Goal: Information Seeking & Learning: Learn about a topic

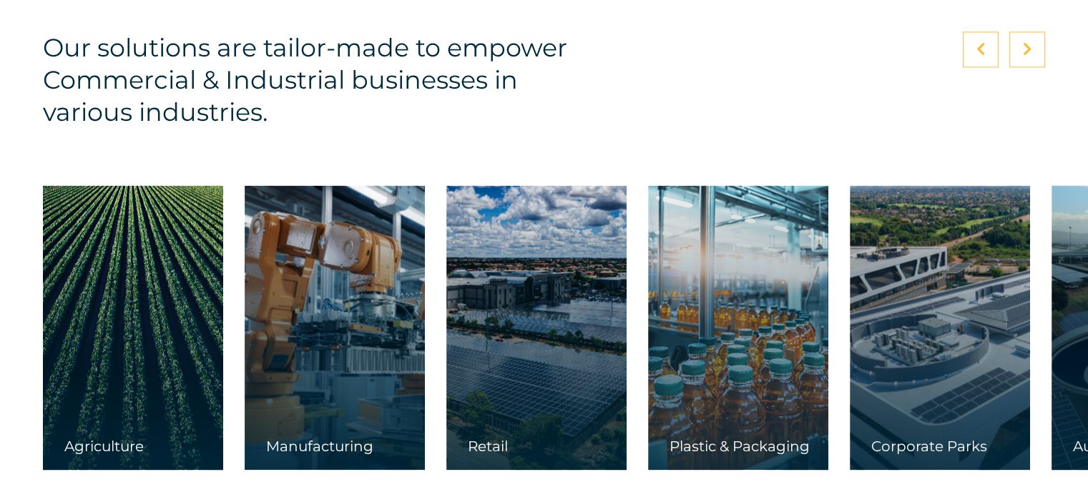
scroll to position [2110, 0]
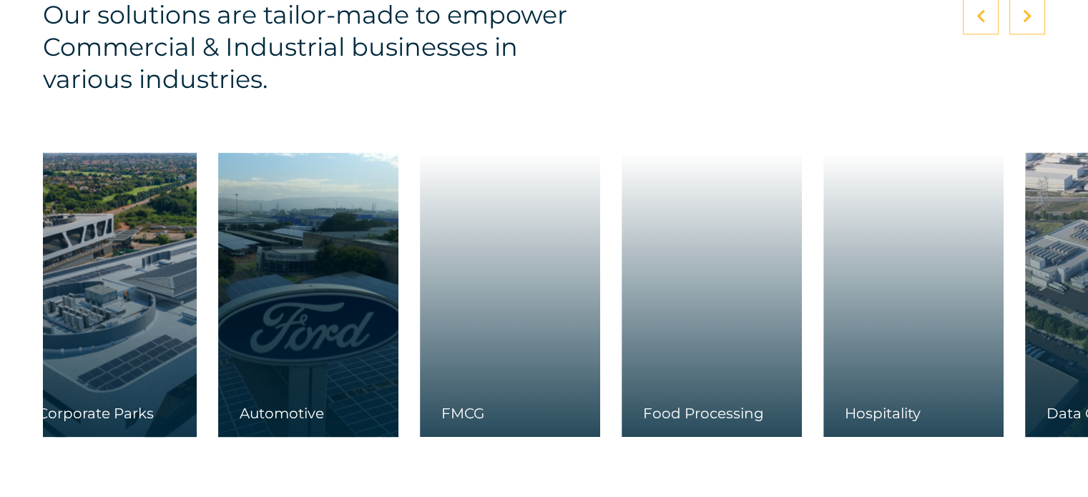
drag, startPoint x: 897, startPoint y: 290, endPoint x: 37, endPoint y: 388, distance: 865.3
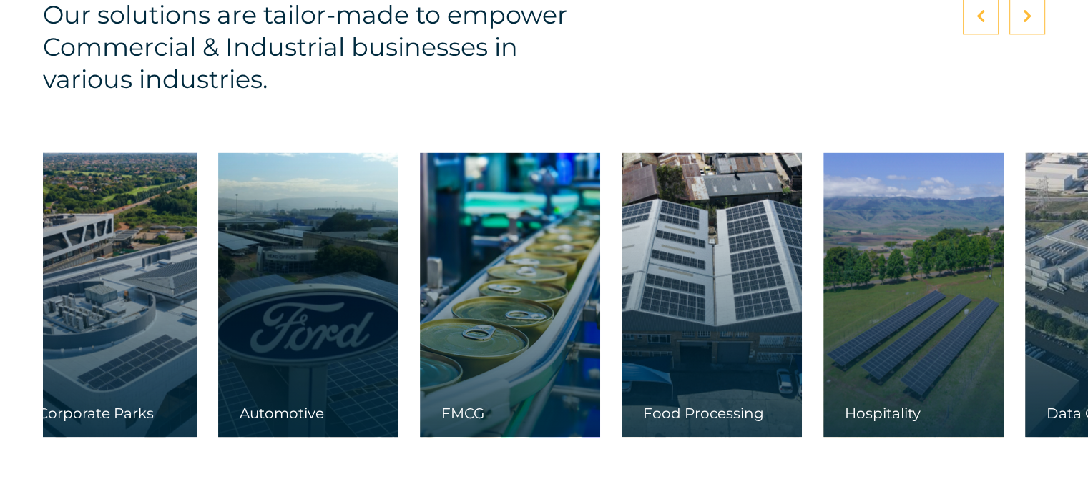
click at [37, 388] on div "Our solutions are tailor-made to empower Commercial & Industrial businesses in …" at bounding box center [544, 216] width 1088 height 528
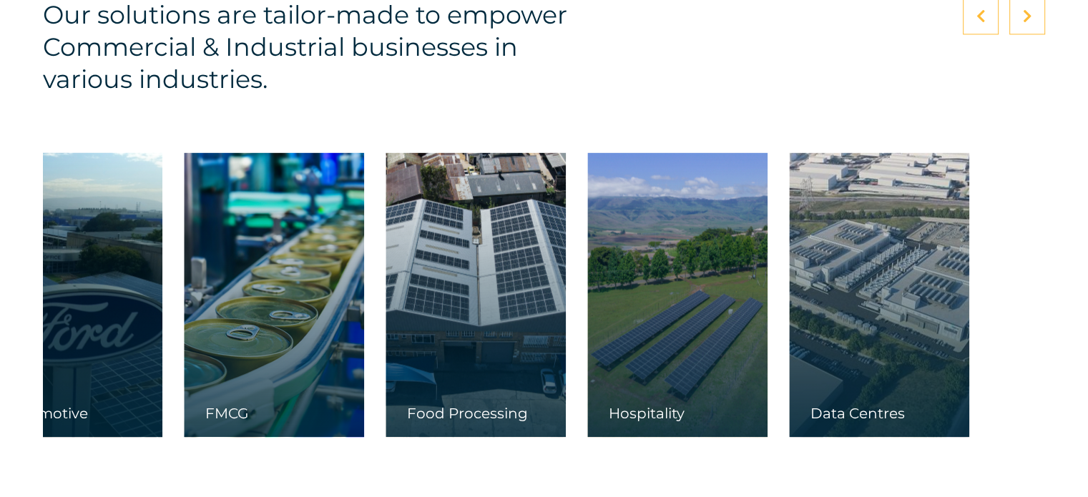
drag, startPoint x: 760, startPoint y: 370, endPoint x: 456, endPoint y: 335, distance: 305.3
click at [456, 335] on div "Agriculture Manufacturing Retail Plastic & Packaging" at bounding box center [11, 294] width 2074 height 285
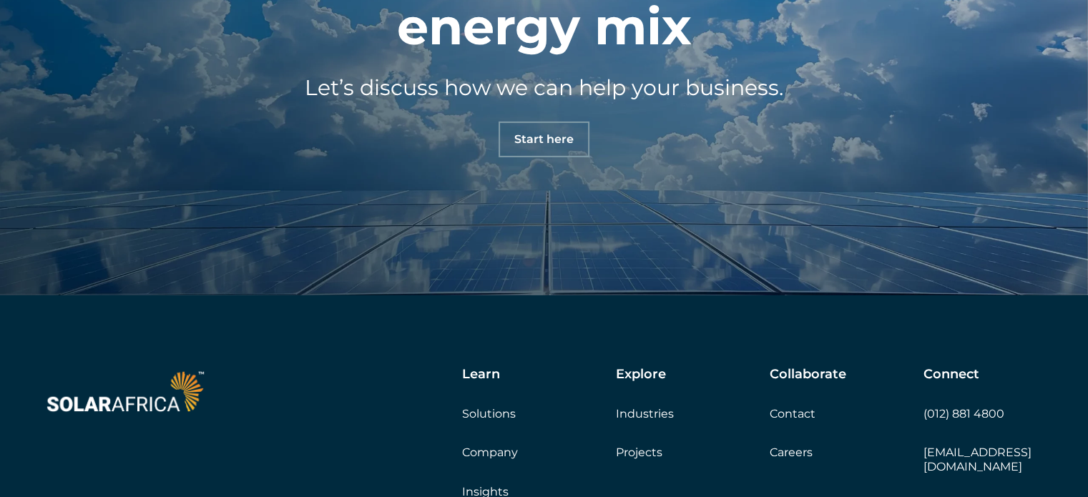
scroll to position [4872, 0]
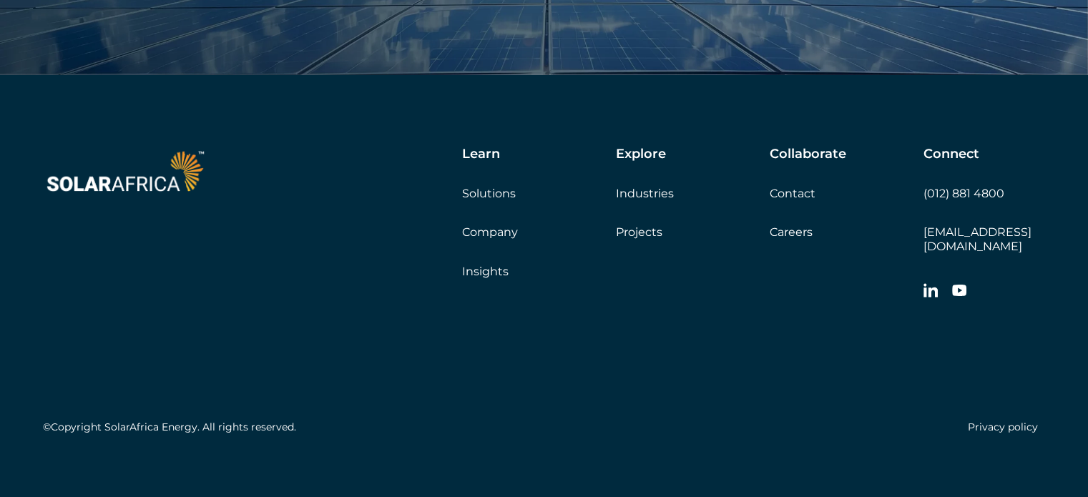
click at [496, 191] on link "Solutions" at bounding box center [489, 194] width 54 height 14
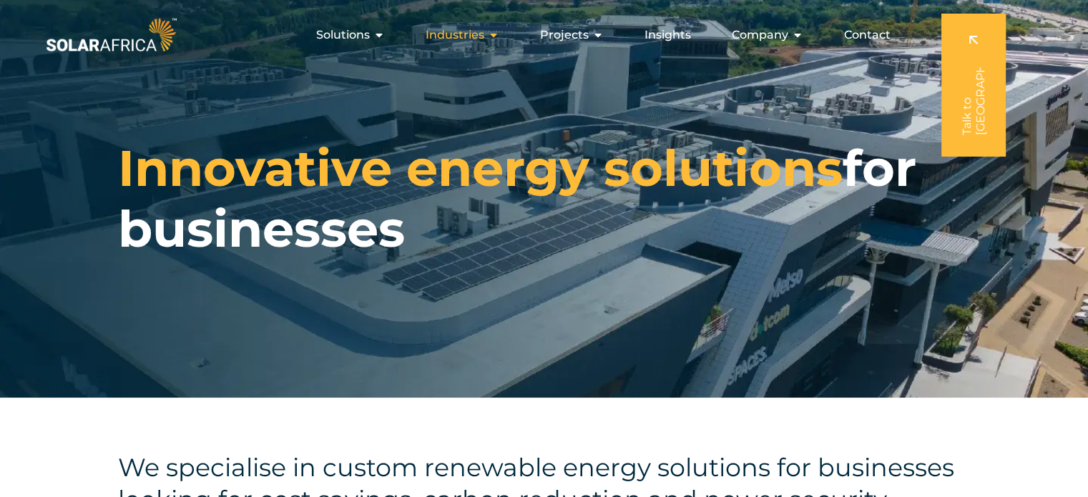
click at [478, 29] on span "Industries" at bounding box center [455, 34] width 59 height 17
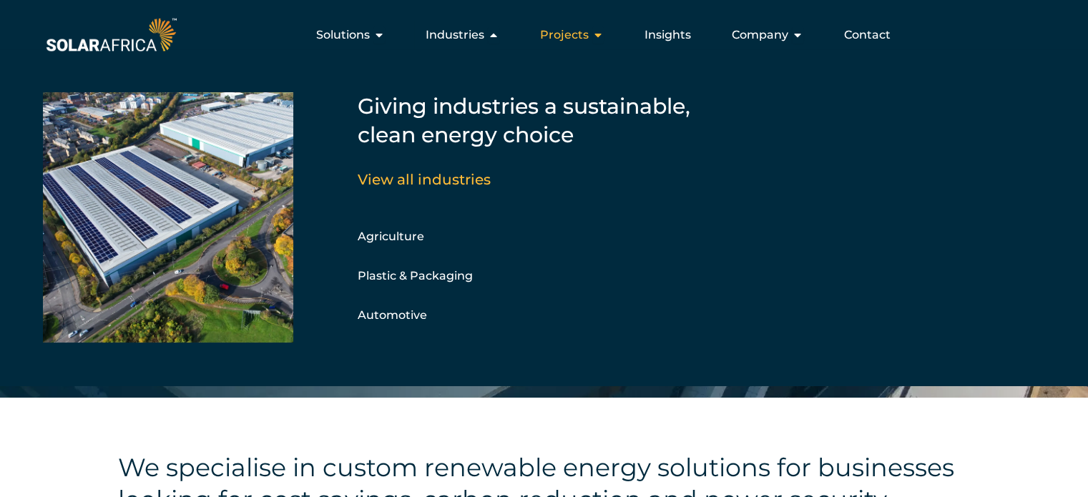
click at [588, 36] on span "Projects" at bounding box center [564, 34] width 49 height 17
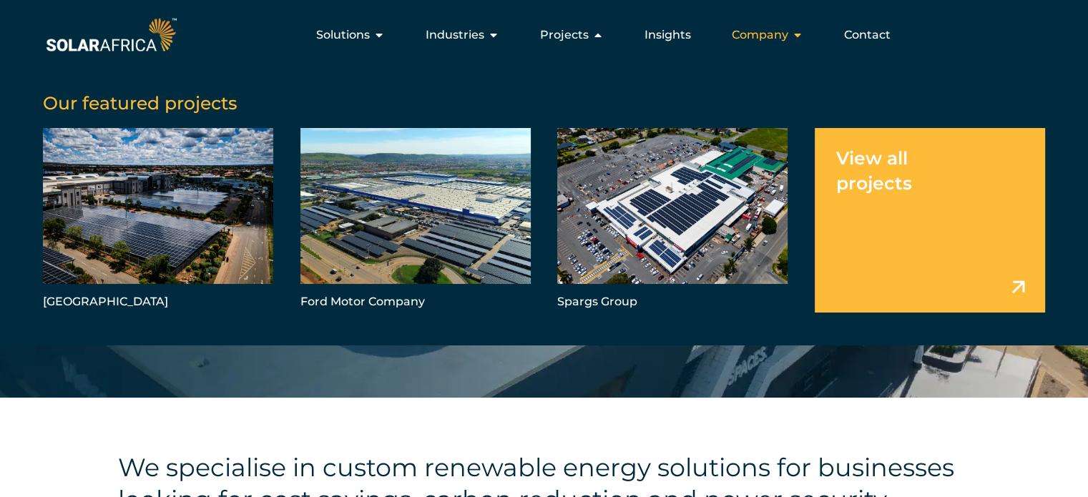
click at [758, 22] on div "Company Close Company Open Company" at bounding box center [767, 35] width 94 height 29
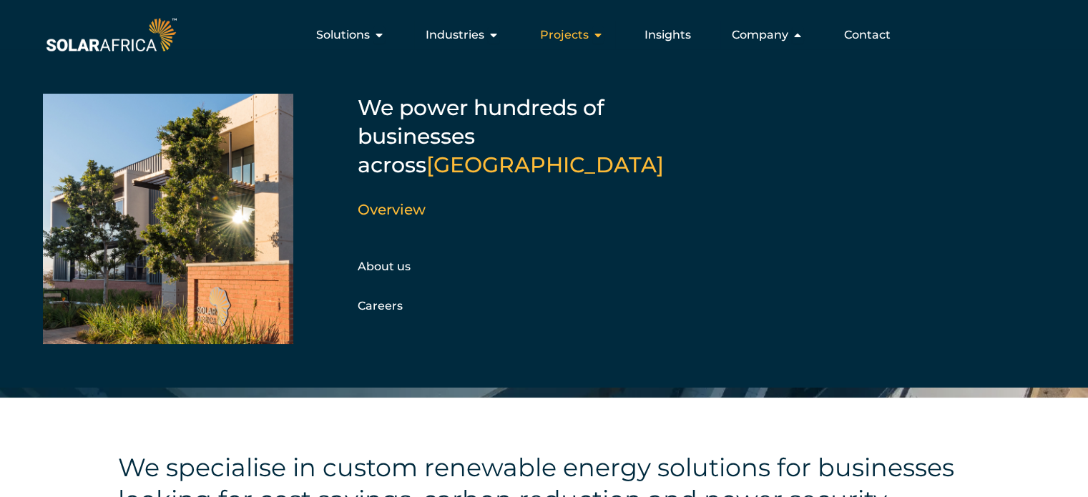
click at [607, 34] on div "Projects Close Projects Open Projects" at bounding box center [572, 35] width 87 height 29
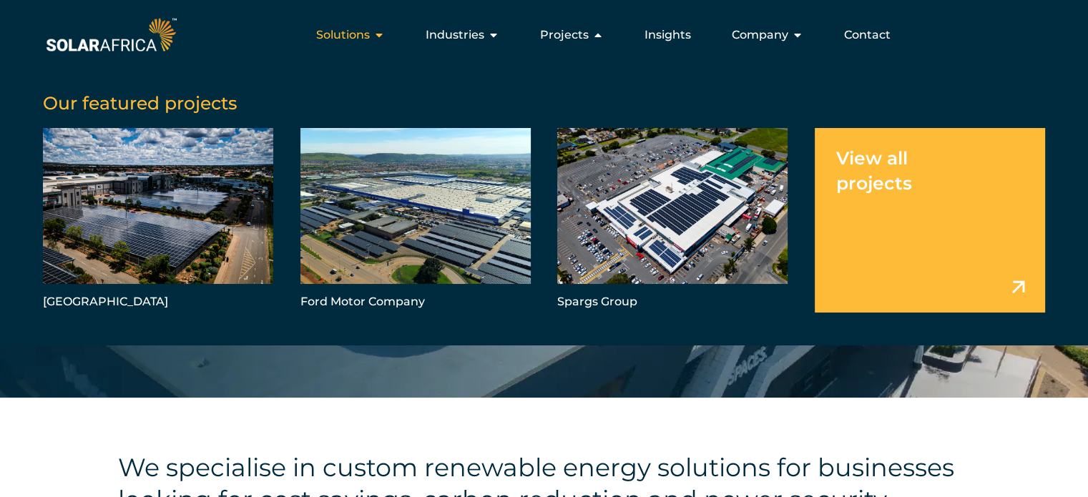
click at [380, 31] on icon "Menu" at bounding box center [378, 34] width 11 height 11
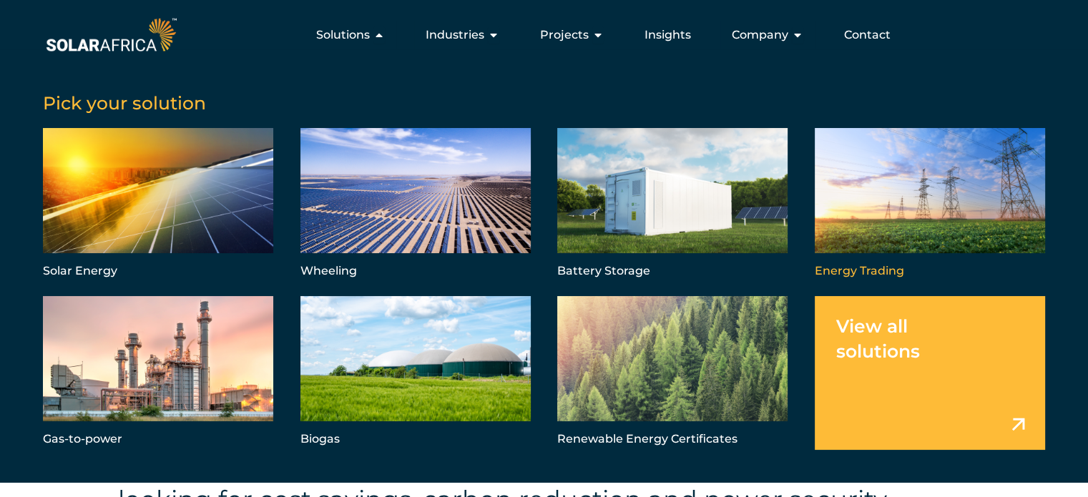
click at [958, 175] on link "Menu" at bounding box center [930, 205] width 230 height 154
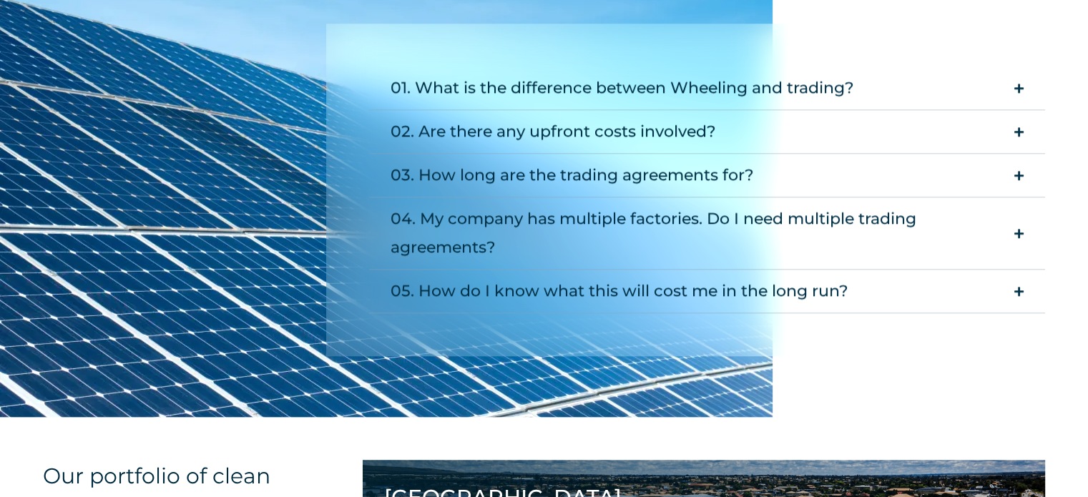
scroll to position [1442, 0]
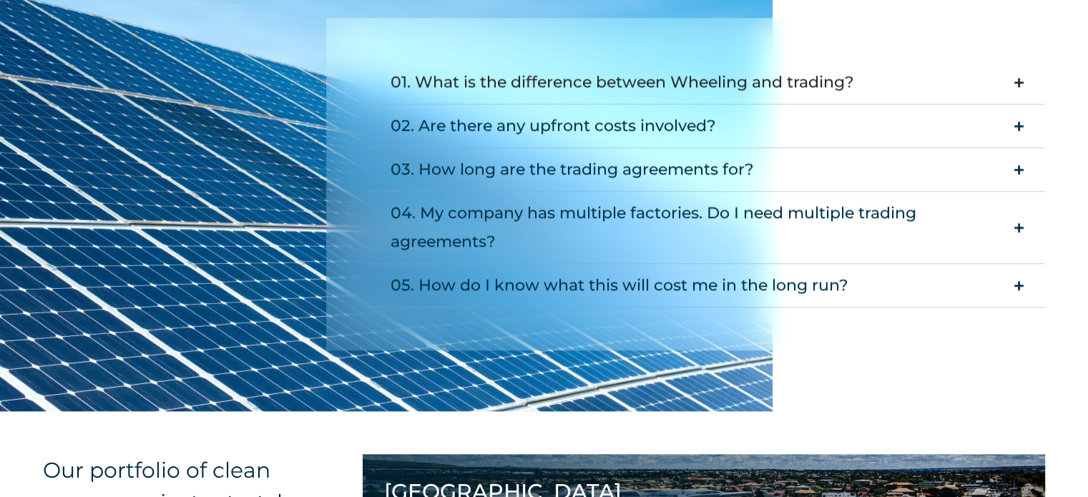
click at [998, 84] on summary "01. What is the difference between Wheeling and trading?" at bounding box center [707, 83] width 676 height 44
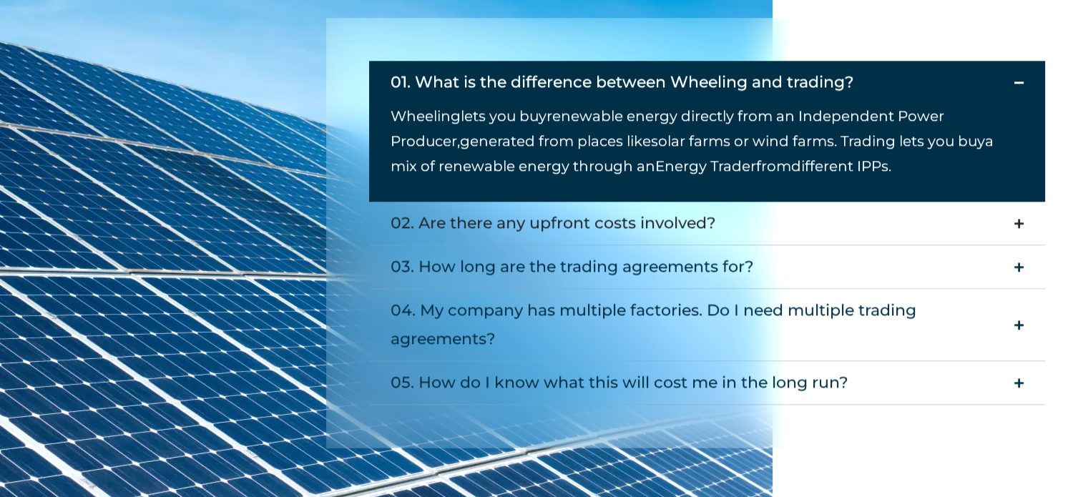
click at [601, 230] on div "02. Are there any upfront costs involved?" at bounding box center [553, 223] width 325 height 29
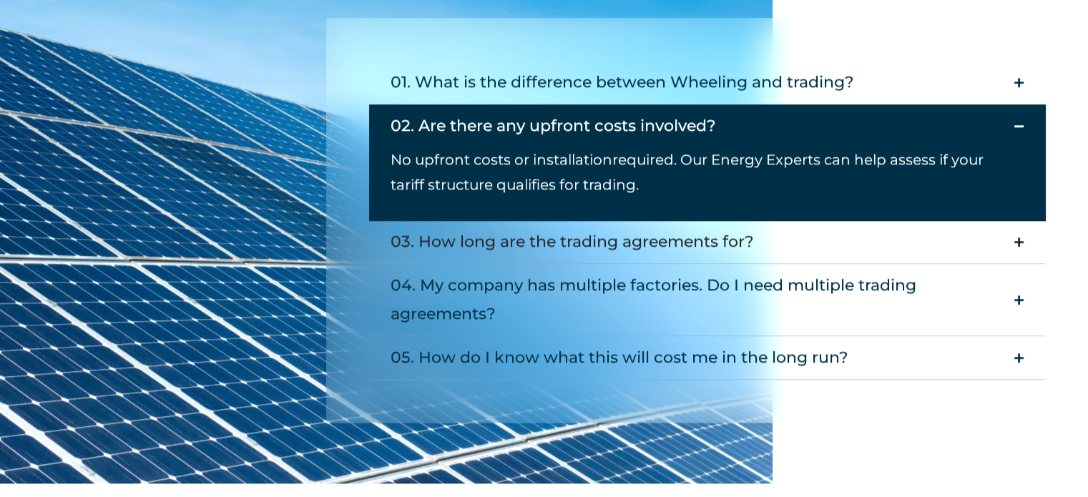
click at [536, 250] on div "03. How long are the trading agreements for?" at bounding box center [572, 241] width 363 height 29
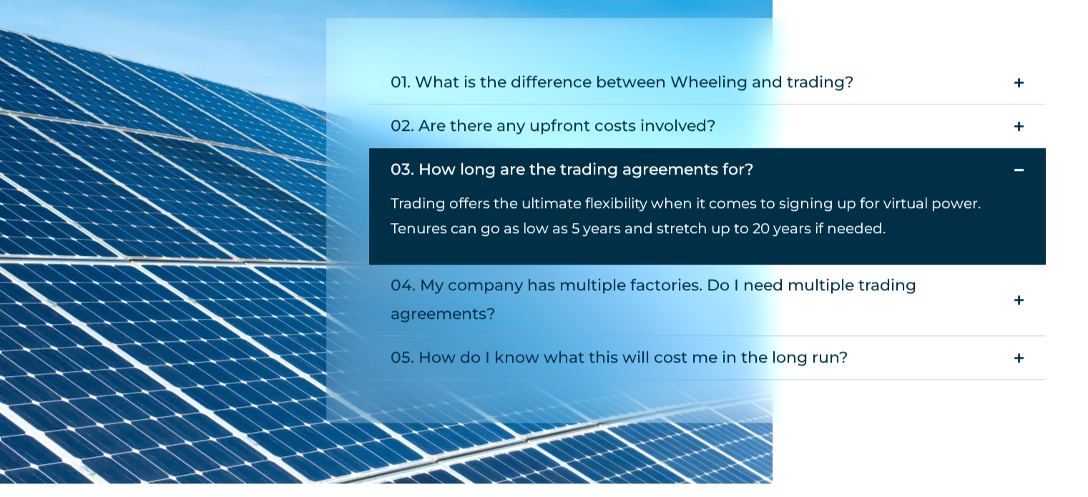
drag, startPoint x: 94, startPoint y: 429, endPoint x: 388, endPoint y: 449, distance: 294.6
click at [375, 452] on div "01. What is the difference between Wheeling and trading? Wheeling lets you buy …" at bounding box center [544, 223] width 1088 height 519
